Goal: Contribute content

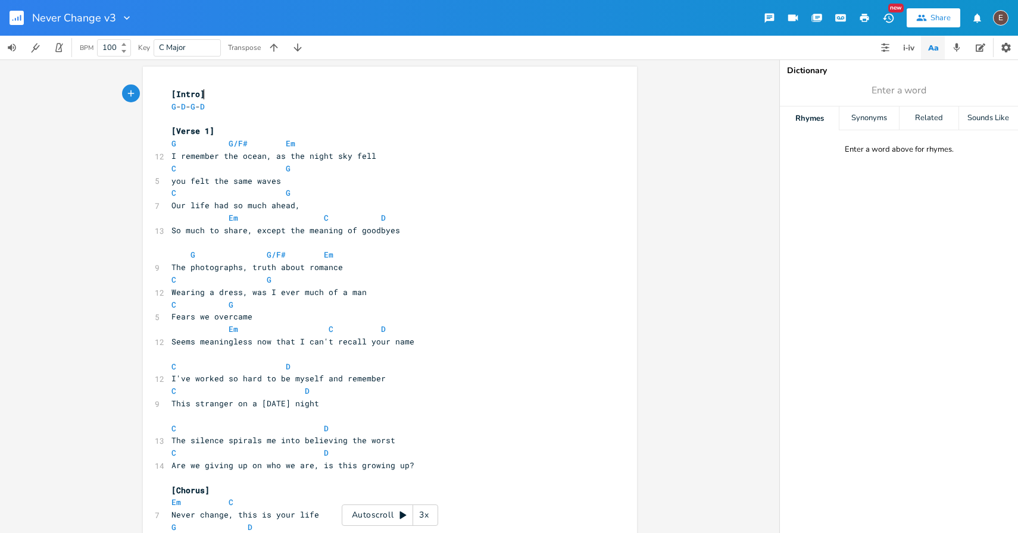
click at [862, 21] on icon "button" at bounding box center [864, 18] width 9 height 8
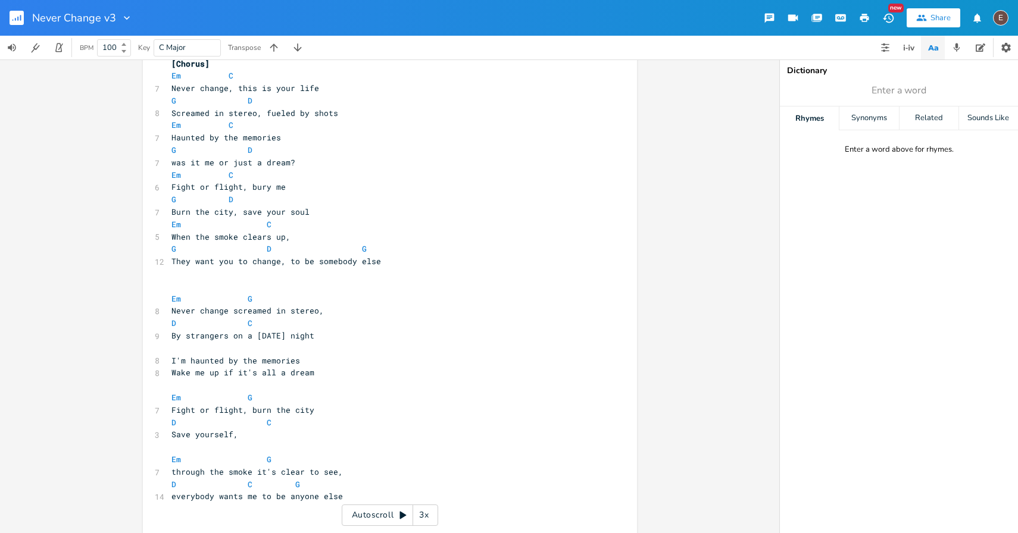
scroll to position [479, 0]
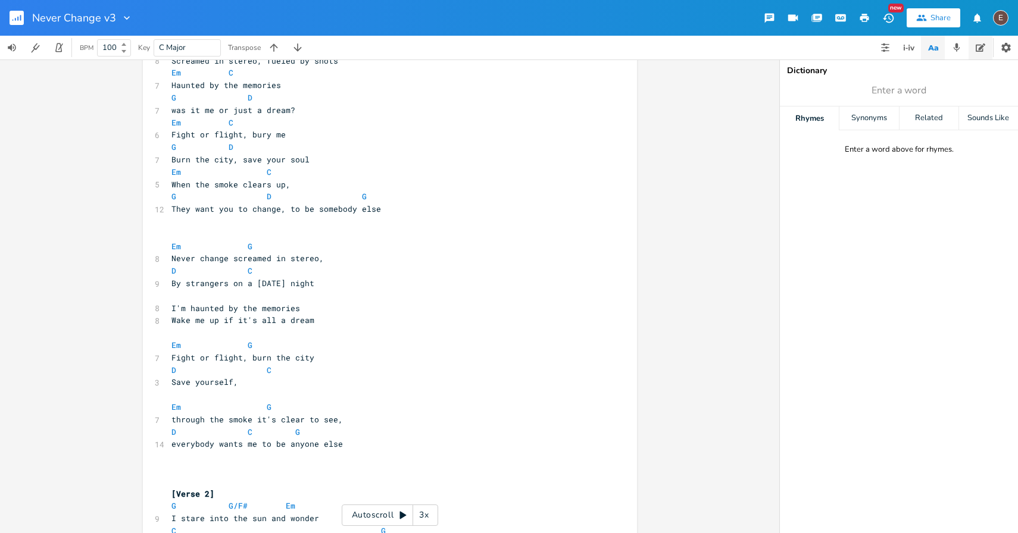
click at [971, 47] on button "button" at bounding box center [980, 48] width 24 height 24
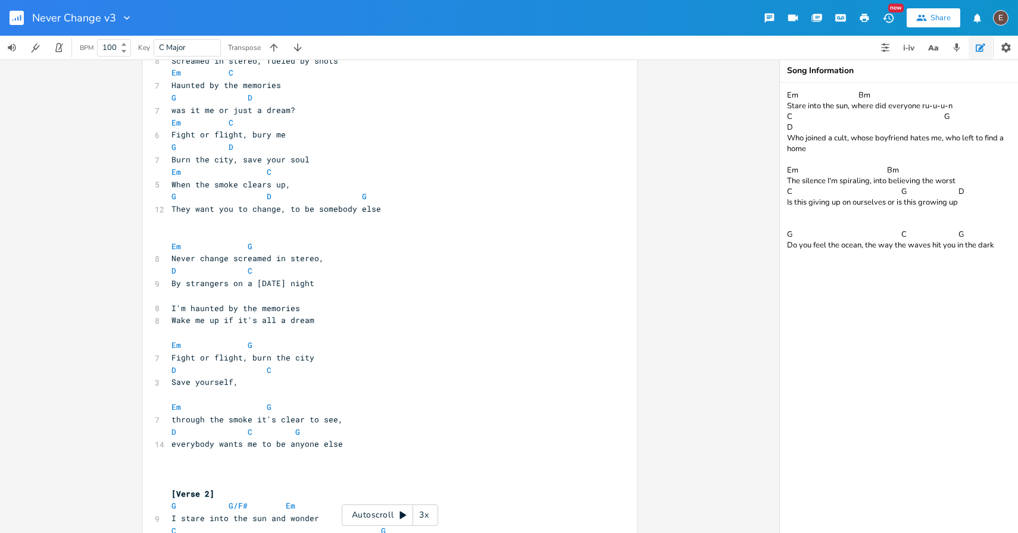
click at [343, 436] on pre "D C G" at bounding box center [384, 432] width 430 height 12
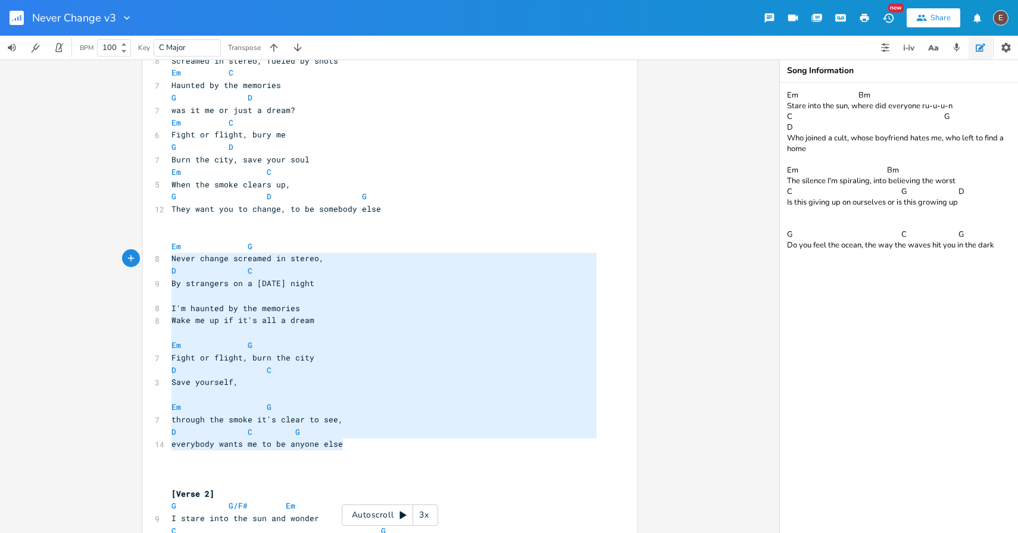
type textarea "Em G Never change screamed in stereo, D C By strangers on a [DATE] night I'm ha…"
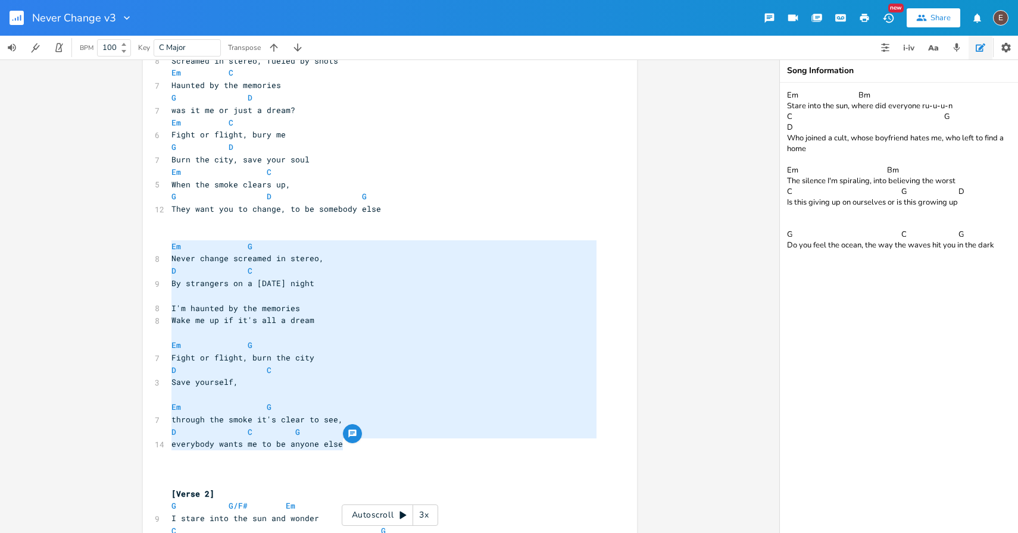
drag, startPoint x: 365, startPoint y: 441, endPoint x: 140, endPoint y: 248, distance: 296.7
click at [143, 248] on div "Em G Never change screamed in stereo, D C By strangers on a [DATE] night I'm ha…" at bounding box center [390, 424] width 494 height 1672
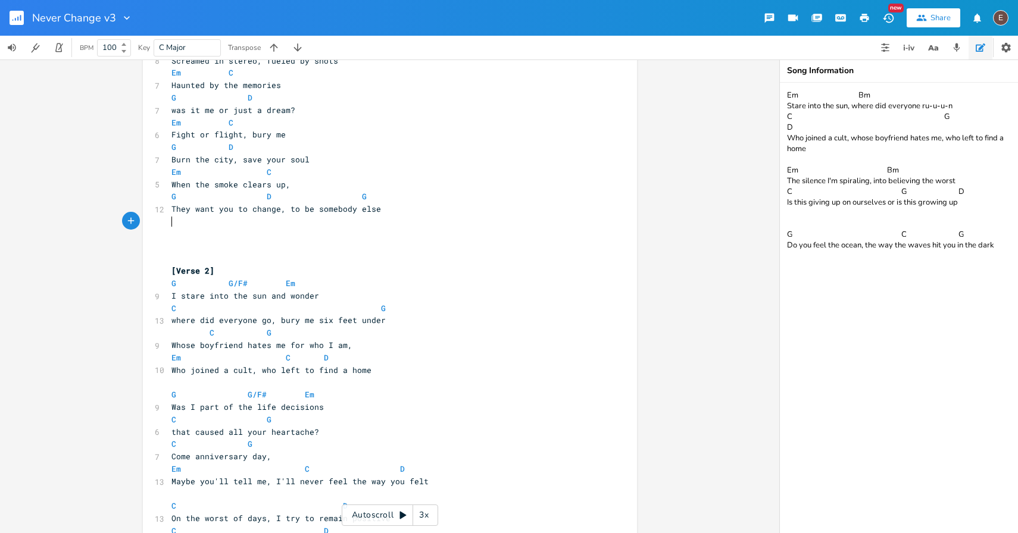
click at [996, 248] on textarea "Em Bm Stare into the sun, where did everyone ru-u-u-n C G D Who joined a cult, …" at bounding box center [899, 308] width 238 height 451
paste textarea "Em G Never change screamed in stereo, D C By strangers on a [DATE] night I'm ha…"
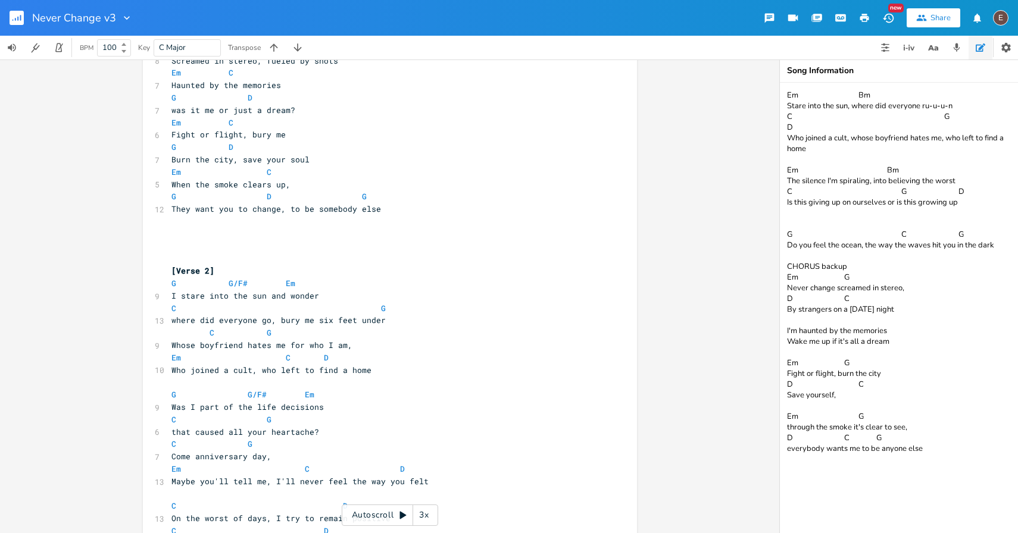
type textarea "Em Bm Stare into the sun, where did everyone ru-u-u-n C G D Who joined a cult, …"
click at [478, 235] on pre "​" at bounding box center [384, 234] width 430 height 12
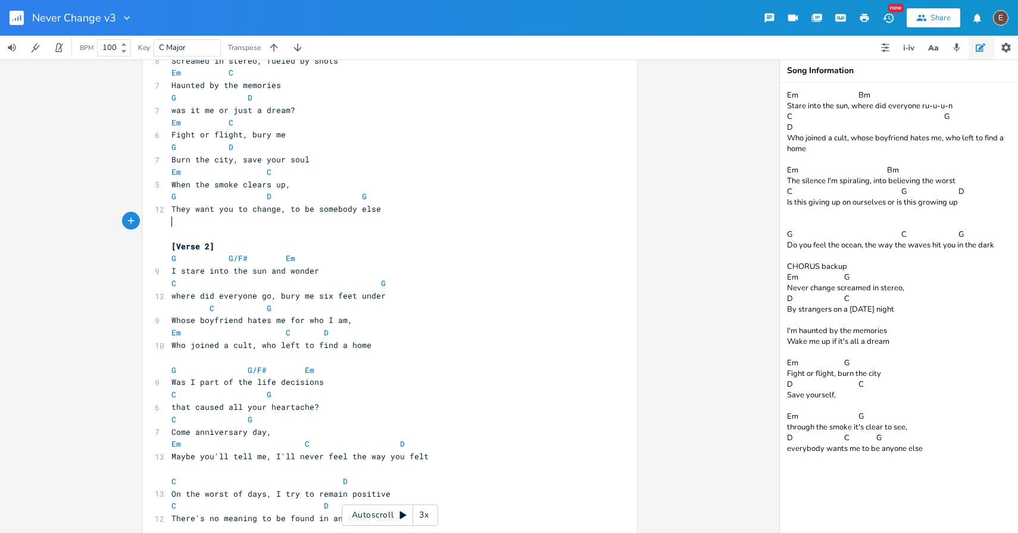
click at [330, 224] on pre "​" at bounding box center [384, 221] width 430 height 12
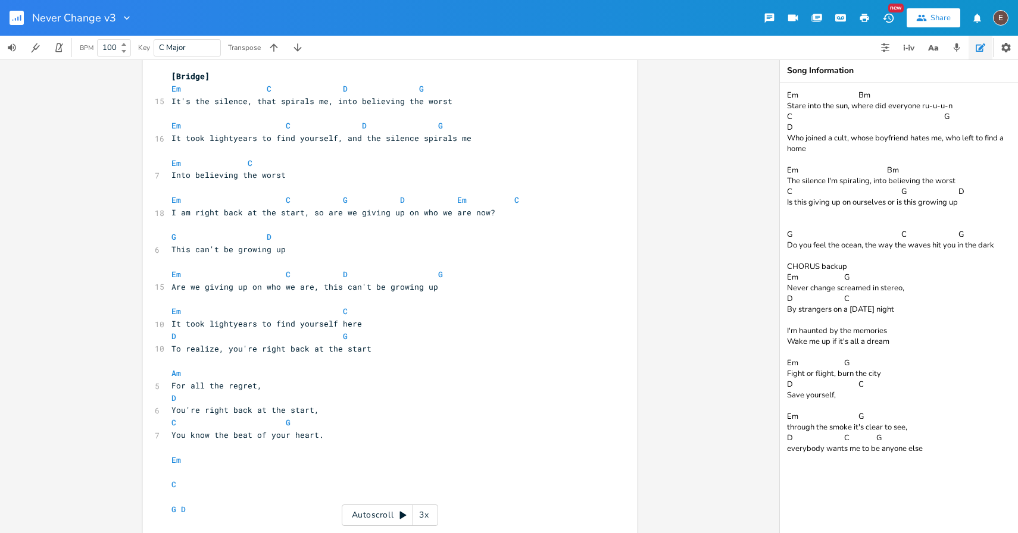
scroll to position [953, 0]
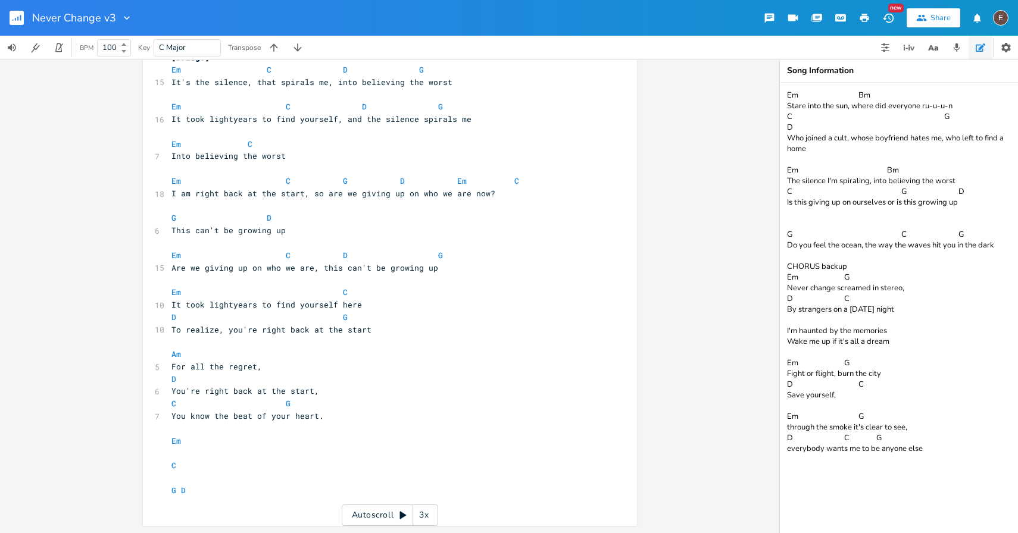
click at [866, 17] on icon "button" at bounding box center [864, 18] width 9 height 8
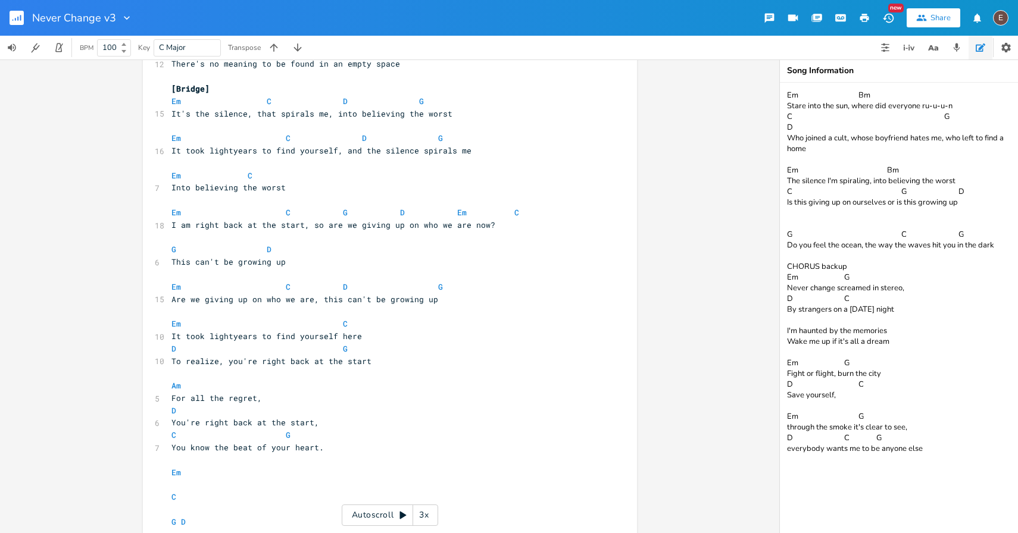
click at [251, 236] on pre "​" at bounding box center [384, 238] width 430 height 12
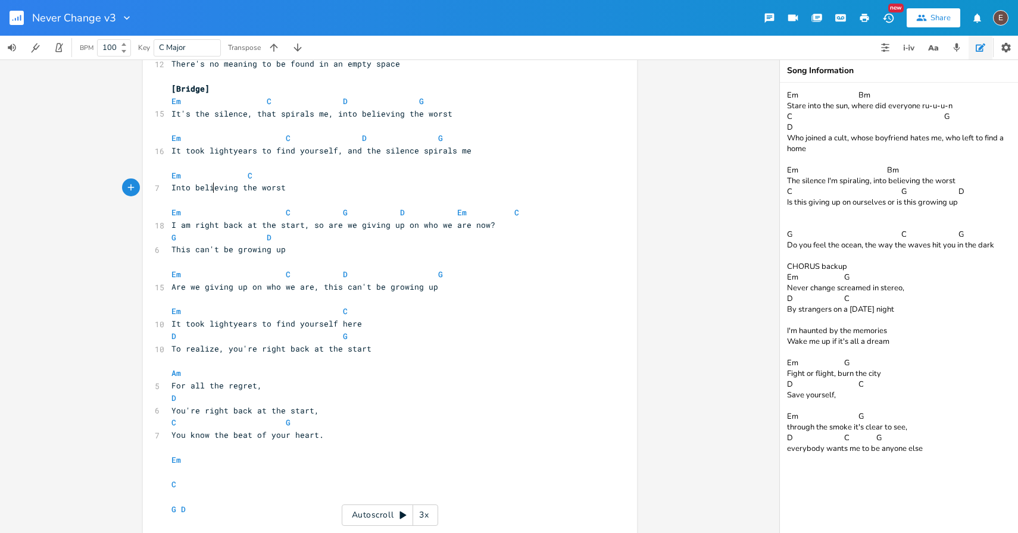
click at [209, 190] on span "Into believing the worst" at bounding box center [228, 187] width 114 height 11
click at [199, 165] on pre "​" at bounding box center [384, 163] width 430 height 12
click at [194, 127] on pre "​" at bounding box center [384, 126] width 430 height 12
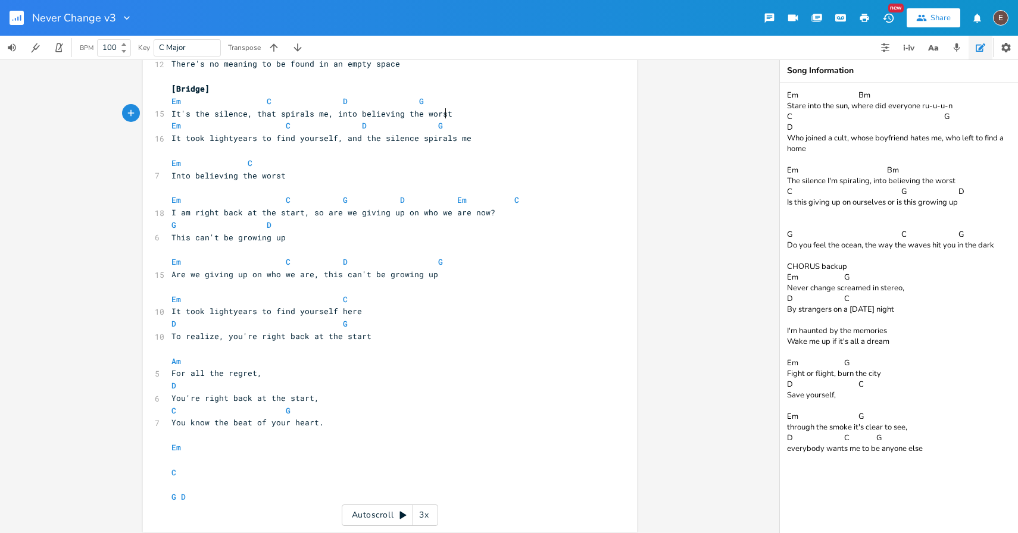
click at [194, 147] on pre "​" at bounding box center [384, 151] width 430 height 12
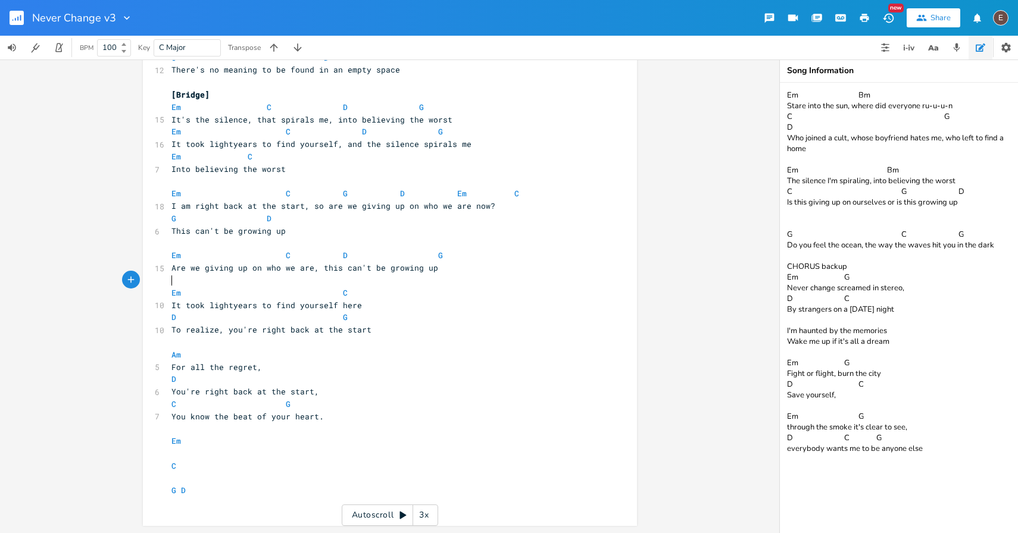
click at [204, 279] on pre "​" at bounding box center [384, 280] width 430 height 12
click at [223, 446] on pre "Em" at bounding box center [384, 441] width 430 height 12
click at [217, 451] on pre "​" at bounding box center [384, 454] width 430 height 12
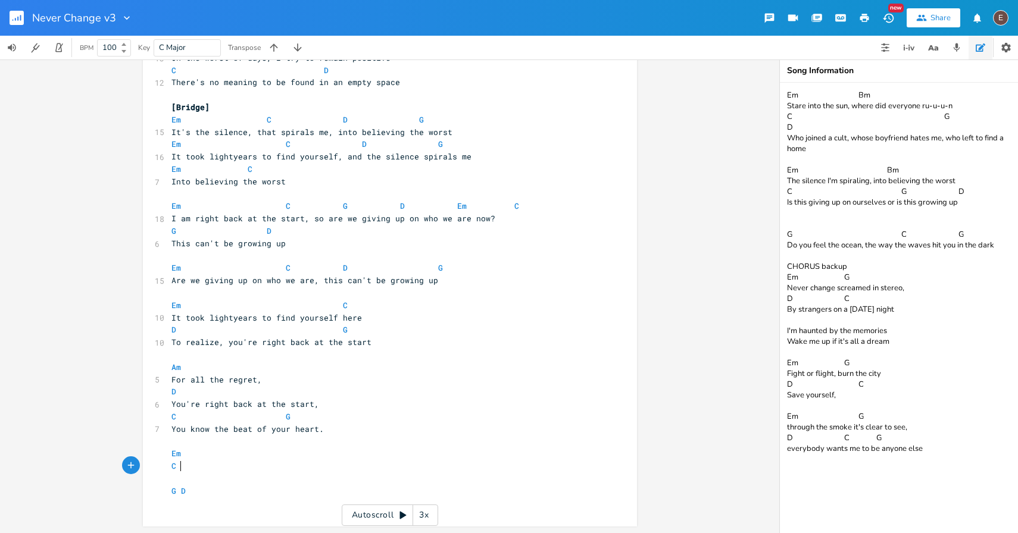
click at [203, 470] on pre "C" at bounding box center [384, 466] width 430 height 12
click at [201, 473] on pre "​" at bounding box center [384, 479] width 430 height 12
click at [201, 478] on pre "​" at bounding box center [384, 479] width 430 height 12
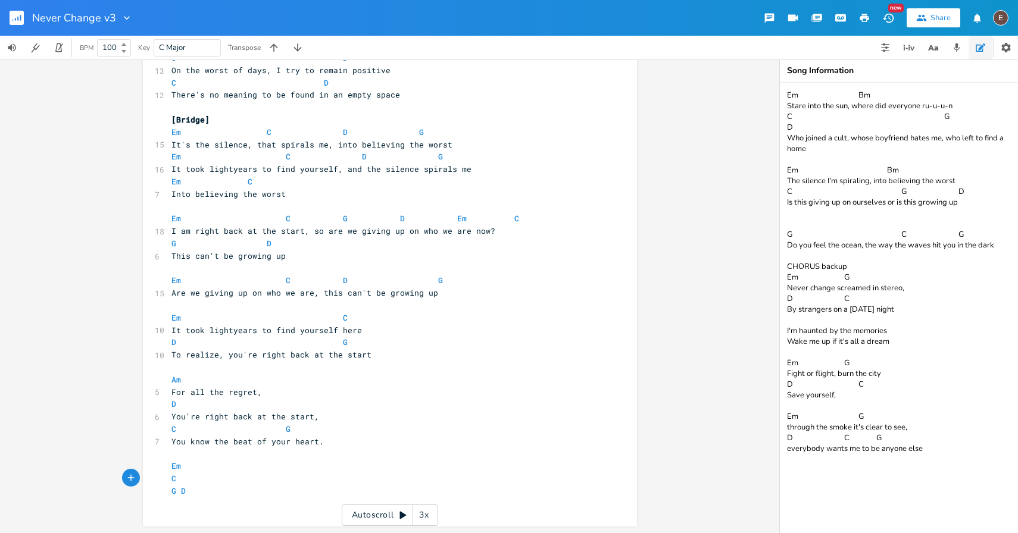
click at [862, 20] on icon "button" at bounding box center [864, 17] width 11 height 11
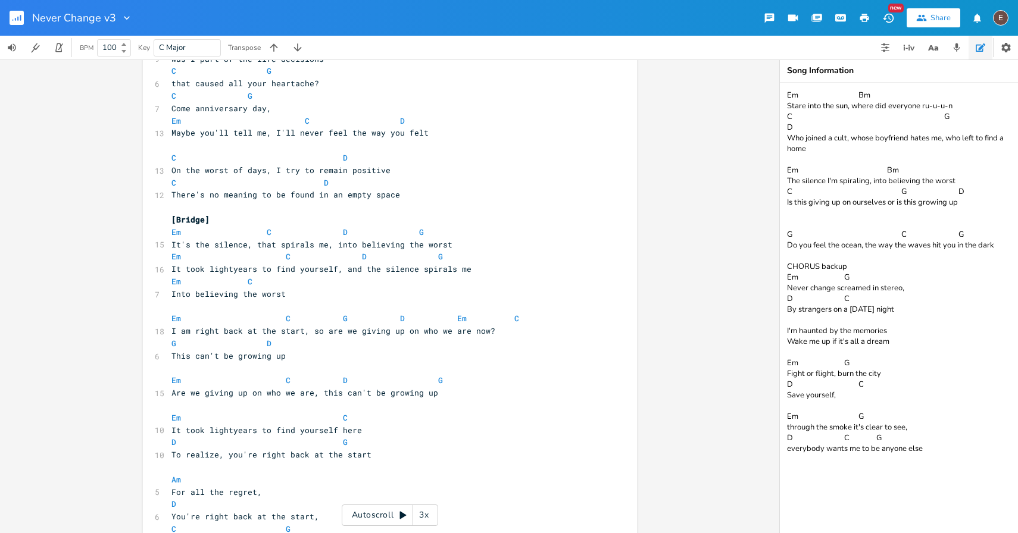
scroll to position [789, 0]
click at [270, 408] on pre "​" at bounding box center [384, 407] width 430 height 12
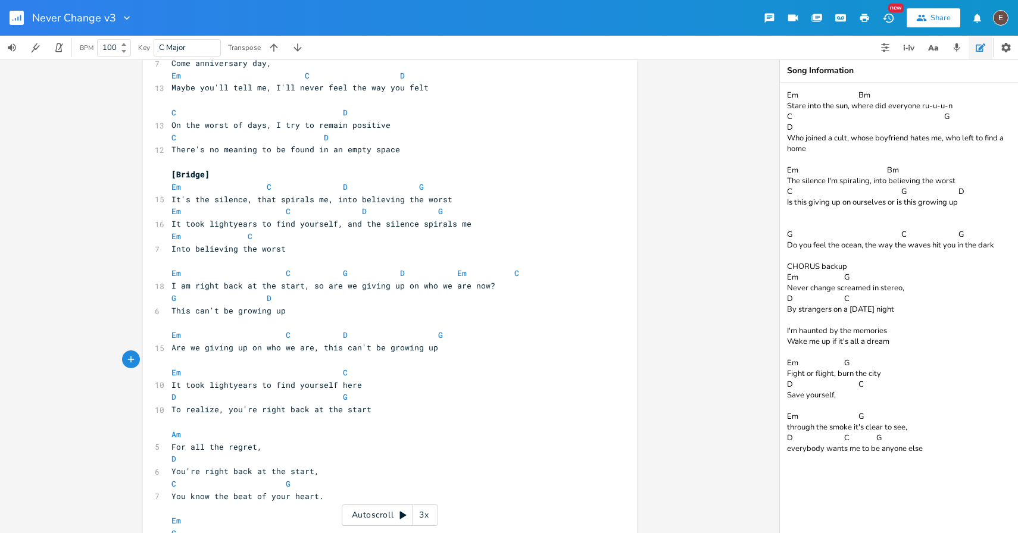
scroll to position [853, 0]
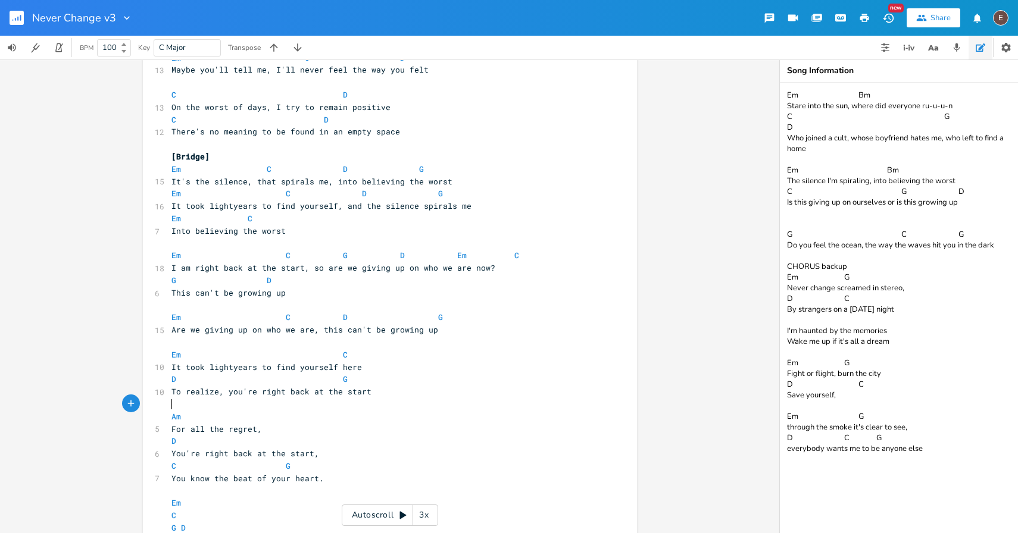
click at [270, 409] on pre "​" at bounding box center [384, 404] width 430 height 12
click at [257, 343] on pre "​" at bounding box center [384, 342] width 430 height 12
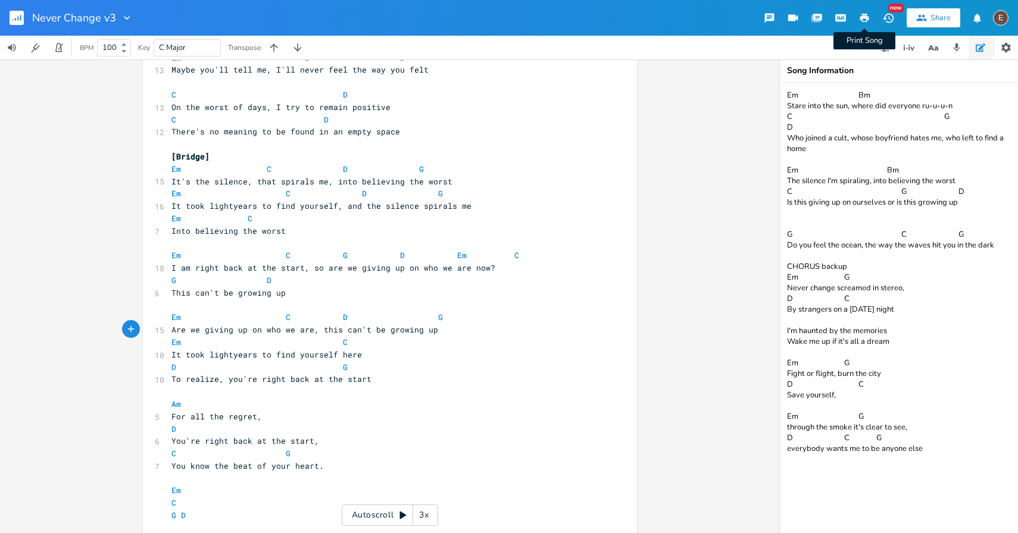
click at [864, 21] on icon "button" at bounding box center [864, 18] width 9 height 8
click at [865, 17] on icon "button" at bounding box center [864, 18] width 9 height 8
